Goal: Information Seeking & Learning: Check status

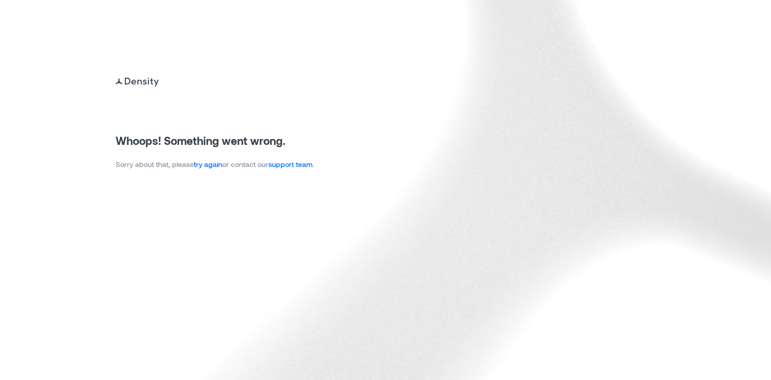
click at [212, 163] on link "try again" at bounding box center [208, 164] width 28 height 9
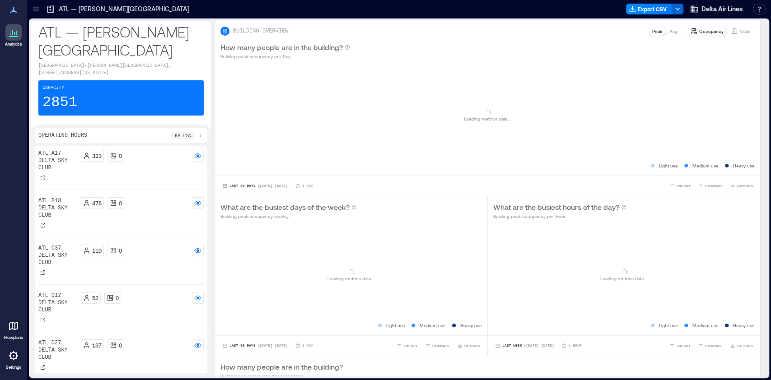
click at [77, 7] on p "ATL — [PERSON_NAME][GEOGRAPHIC_DATA]" at bounding box center [124, 9] width 130 height 9
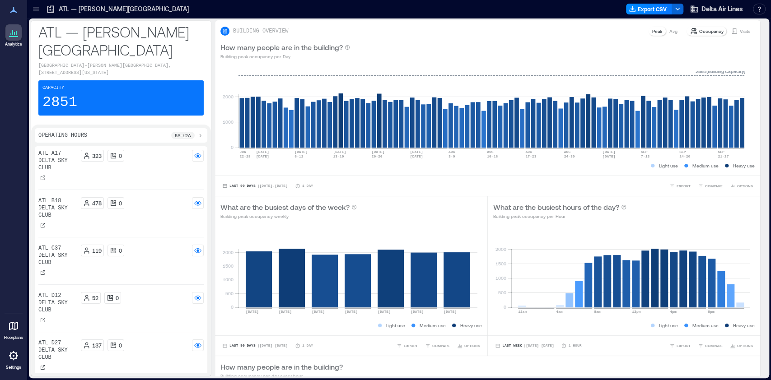
click at [39, 12] on icon at bounding box center [36, 9] width 9 height 9
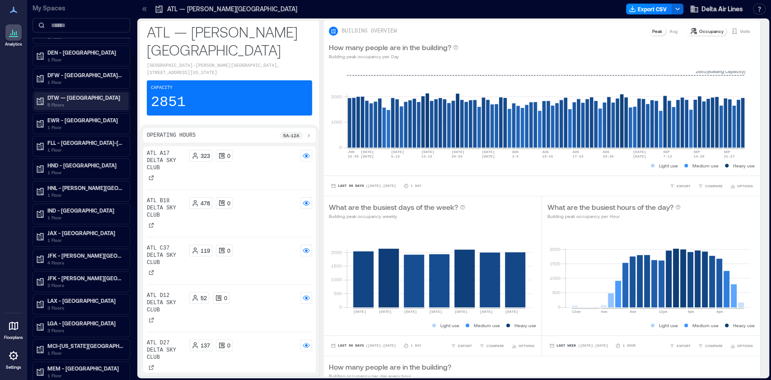
scroll to position [183, 0]
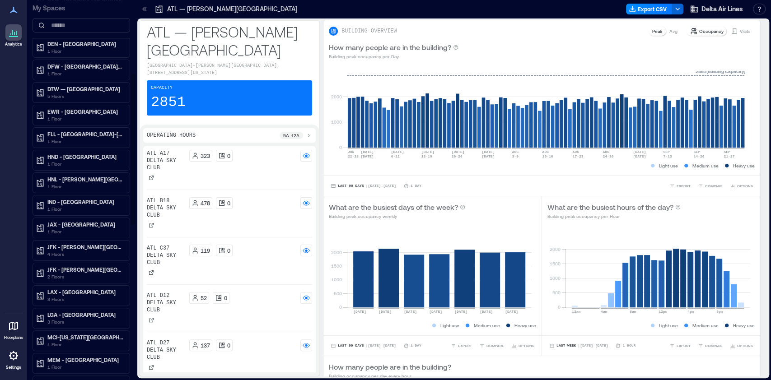
click at [72, 308] on div "LGA - [GEOGRAPHIC_DATA] 3 Floors" at bounding box center [82, 318] width 98 height 21
click at [63, 321] on p "3 Floors" at bounding box center [85, 321] width 76 height 7
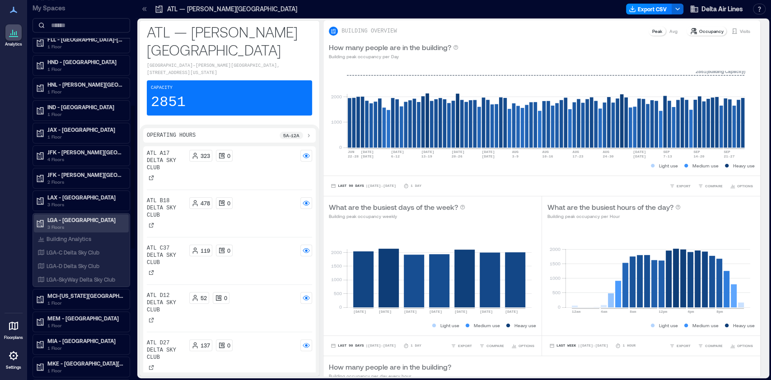
scroll to position [278, 0]
click at [71, 277] on p "LGA-SkyWay Delta Sky Club" at bounding box center [81, 278] width 69 height 7
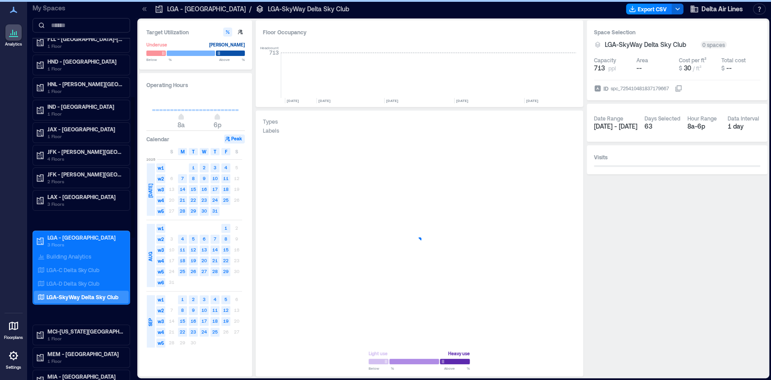
scroll to position [0, 4611]
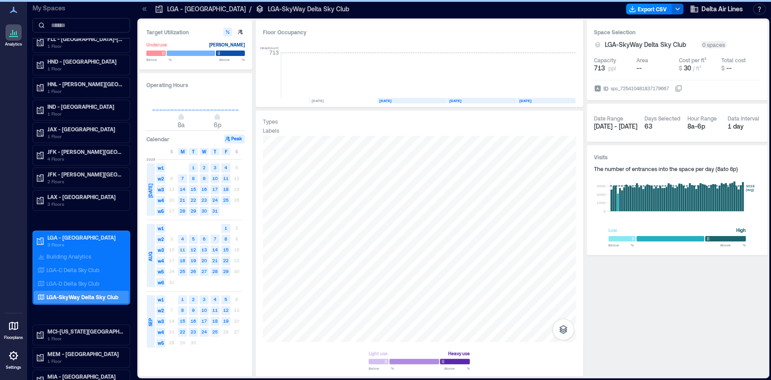
click at [214, 332] on text "25" at bounding box center [214, 331] width 5 height 5
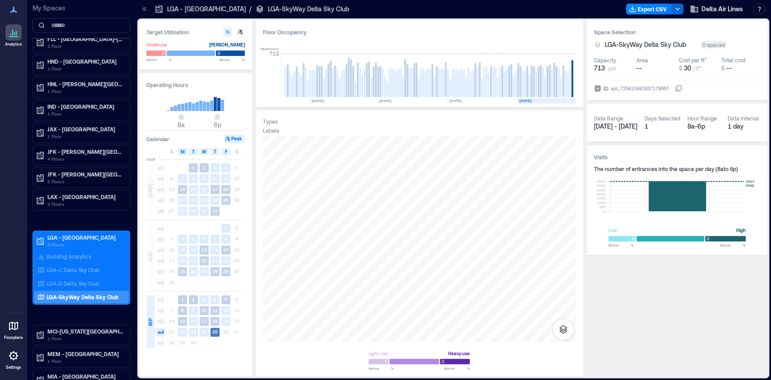
click at [214, 333] on text "25" at bounding box center [214, 331] width 5 height 5
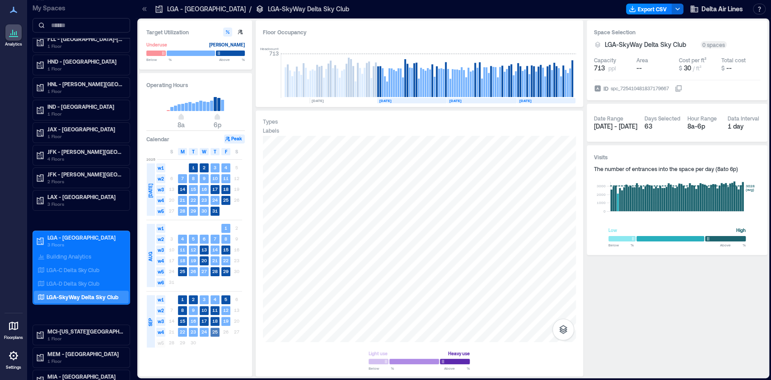
click at [214, 333] on text "25" at bounding box center [214, 331] width 5 height 5
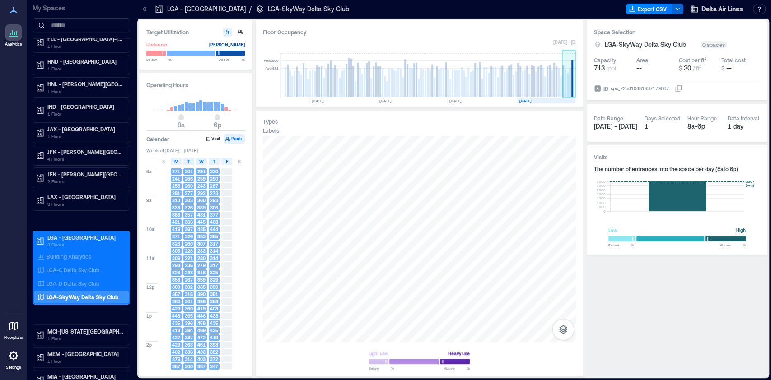
click at [574, 89] on rect at bounding box center [569, 75] width 14 height 45
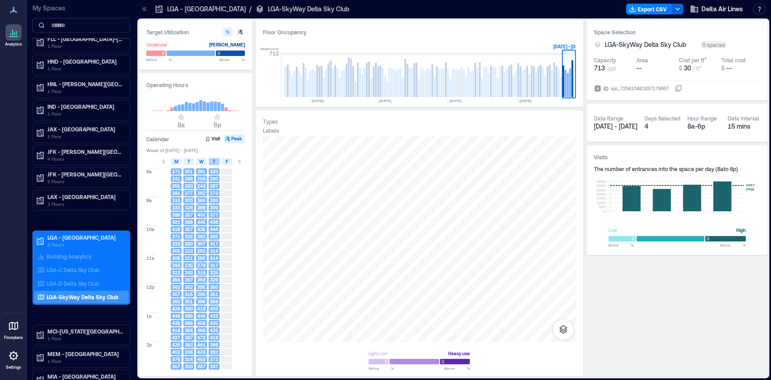
click at [213, 159] on span "T" at bounding box center [214, 161] width 3 height 7
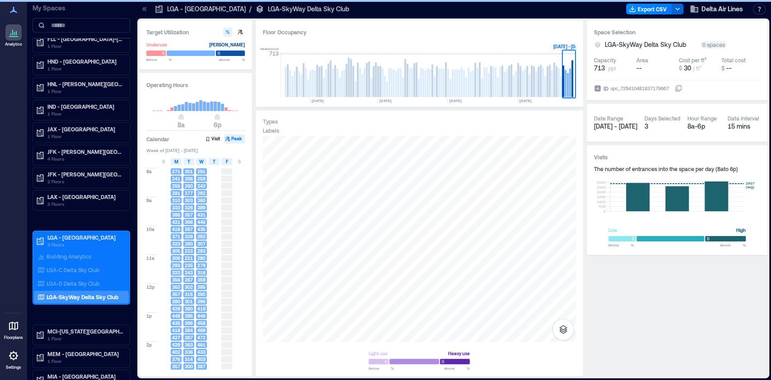
click at [213, 159] on span "T" at bounding box center [214, 161] width 3 height 7
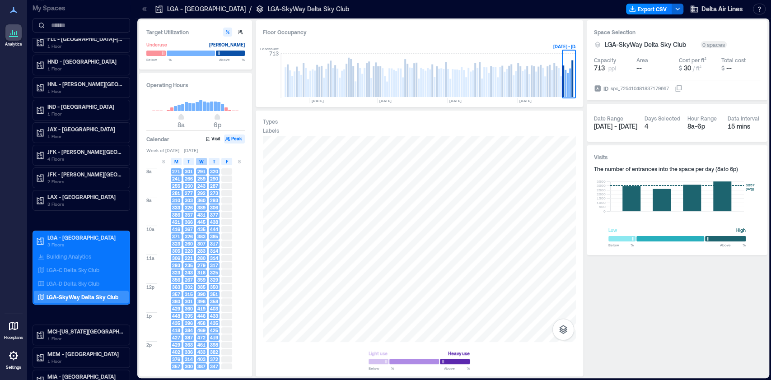
click at [200, 161] on span "W" at bounding box center [201, 161] width 5 height 7
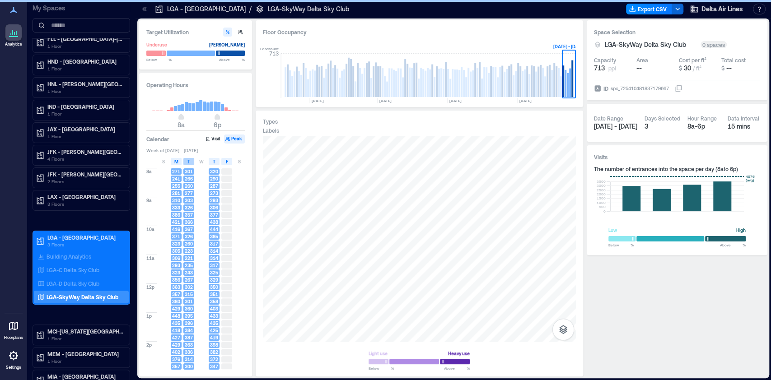
click at [191, 162] on div "T" at bounding box center [188, 161] width 11 height 7
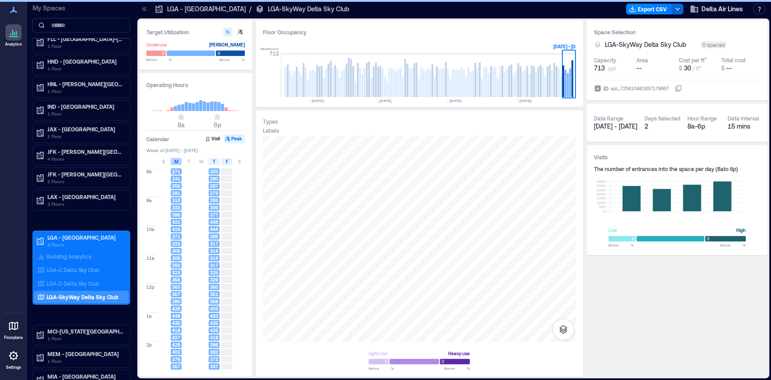
click at [174, 162] on span "M" at bounding box center [176, 161] width 4 height 7
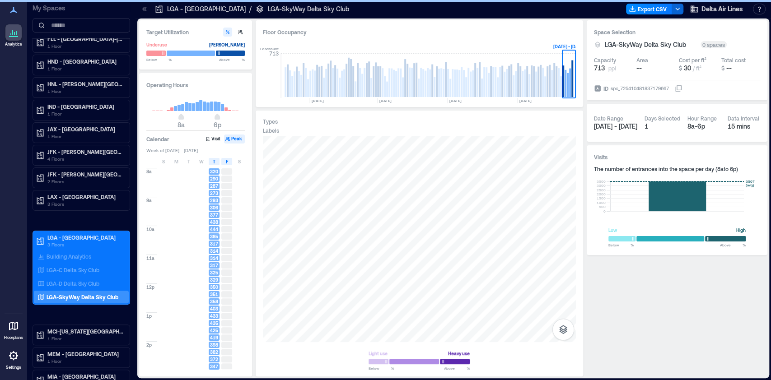
scroll to position [30, 0]
